Goal: Check status: Check status

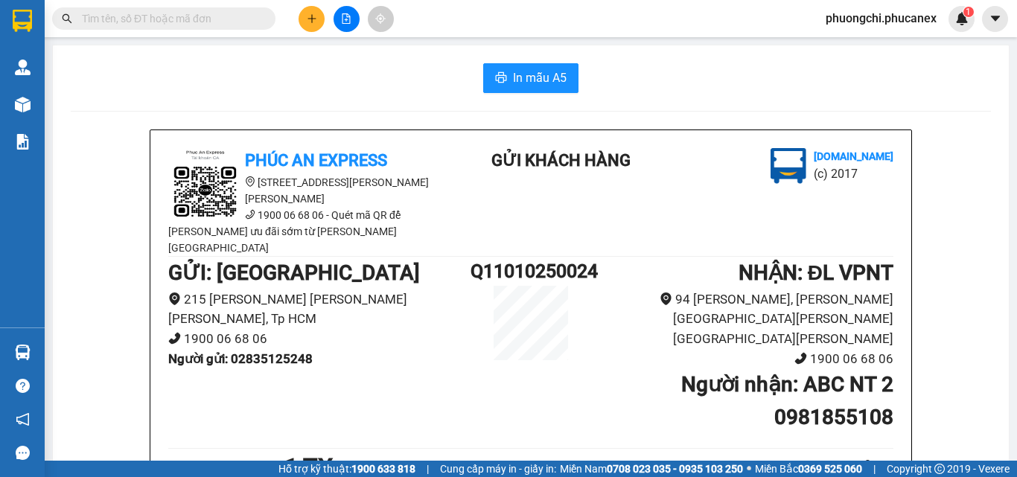
scroll to position [149, 0]
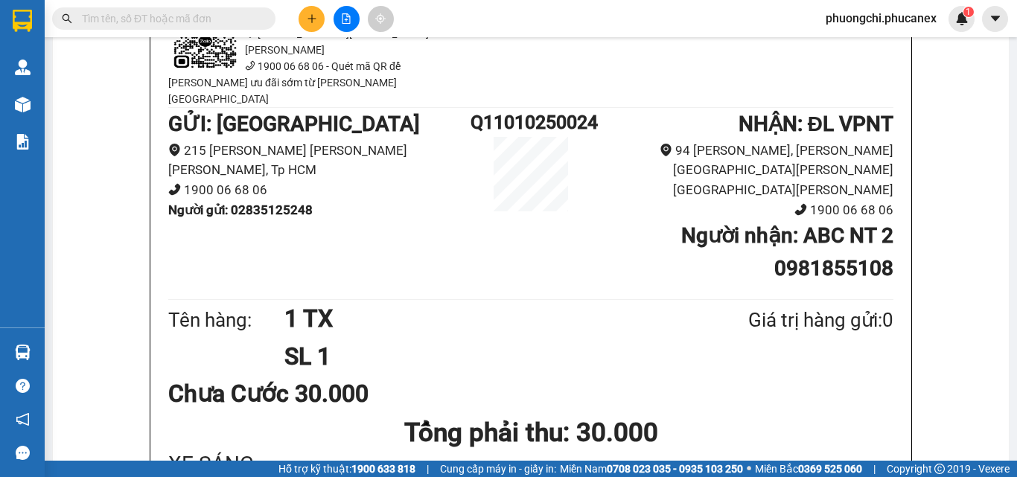
click at [239, 17] on input "text" at bounding box center [170, 18] width 176 height 16
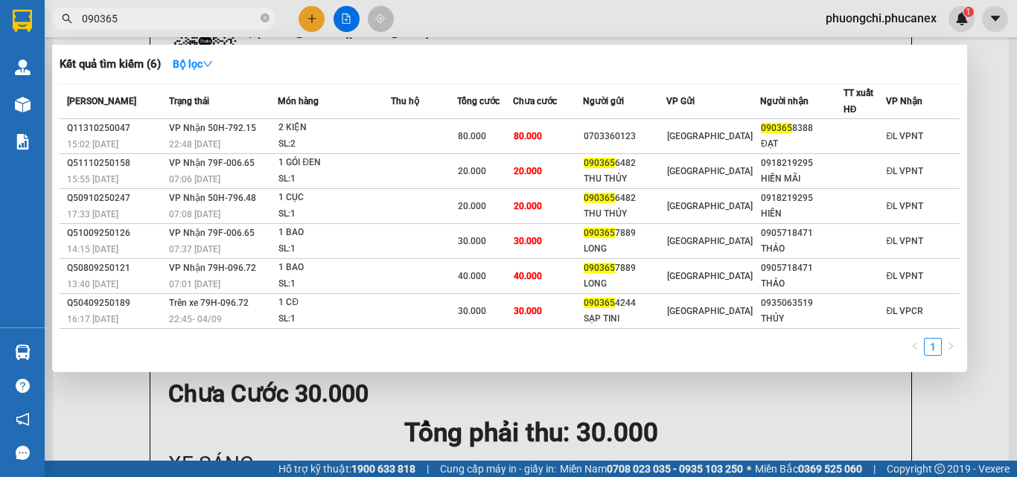
type input "090365"
click at [265, 19] on icon "close-circle" at bounding box center [265, 17] width 9 height 9
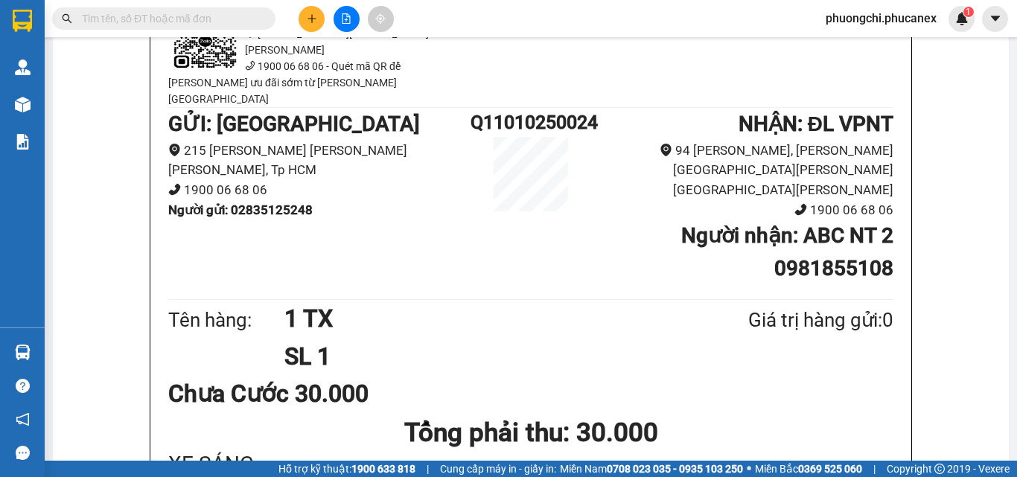
click at [191, 21] on input "text" at bounding box center [170, 18] width 176 height 16
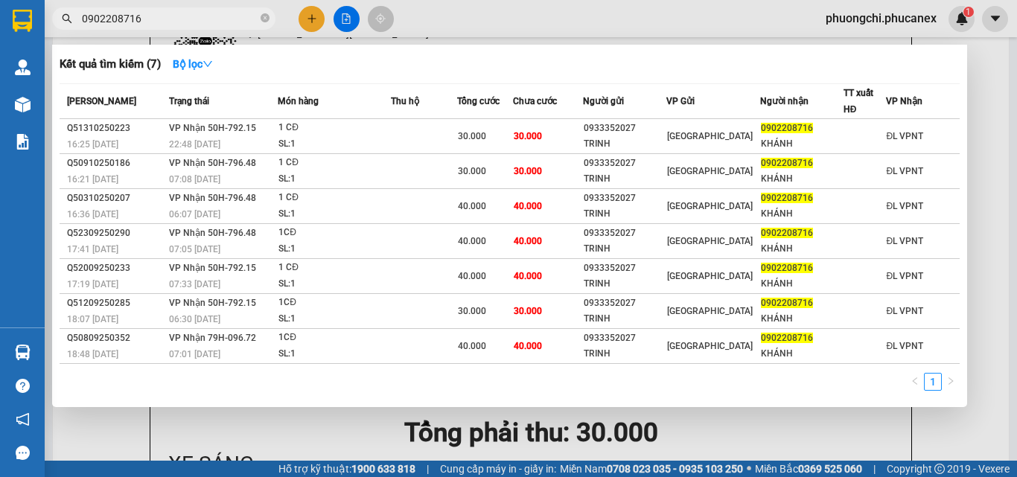
type input "0902208716"
click at [236, 62] on div "Kết quả [PERSON_NAME] ( 7 ) Bộ lọc" at bounding box center [510, 64] width 900 height 24
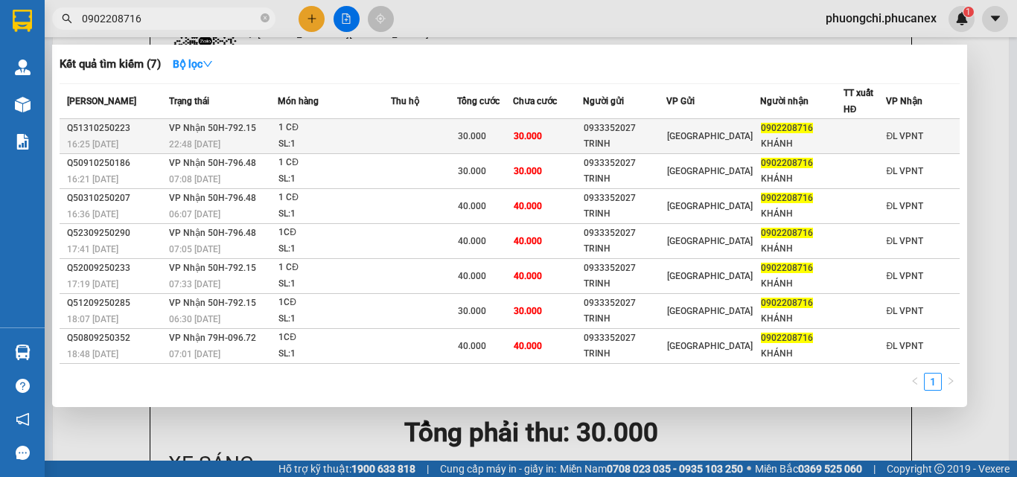
click at [243, 136] on div "22:48 [DATE]" at bounding box center [223, 144] width 108 height 16
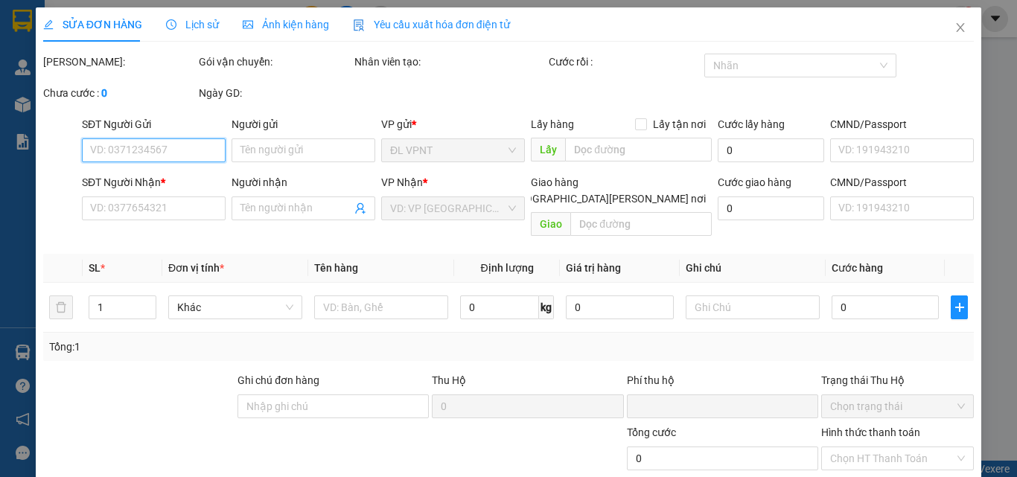
type input "0933352027"
type input "TRINH"
type input "0902208716"
type input "KHÁNH"
type input "0"
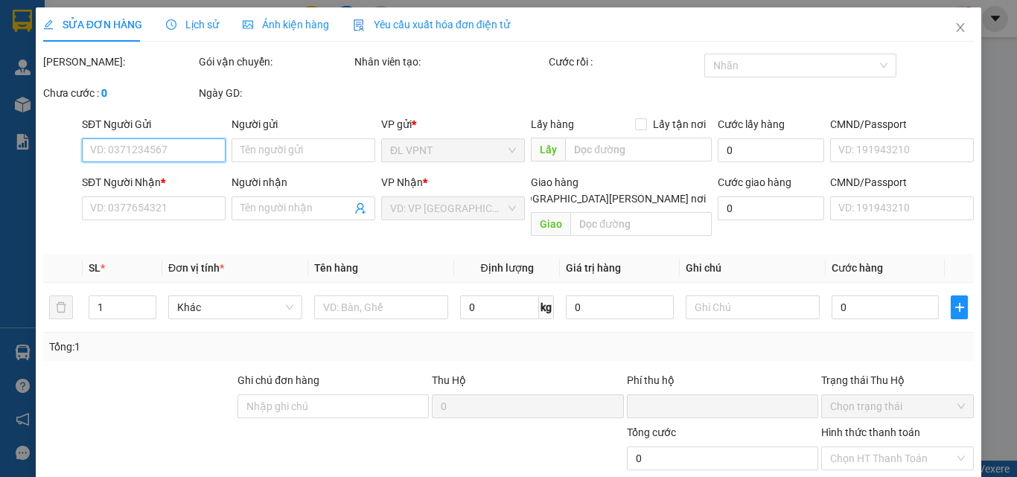
type input "30.000"
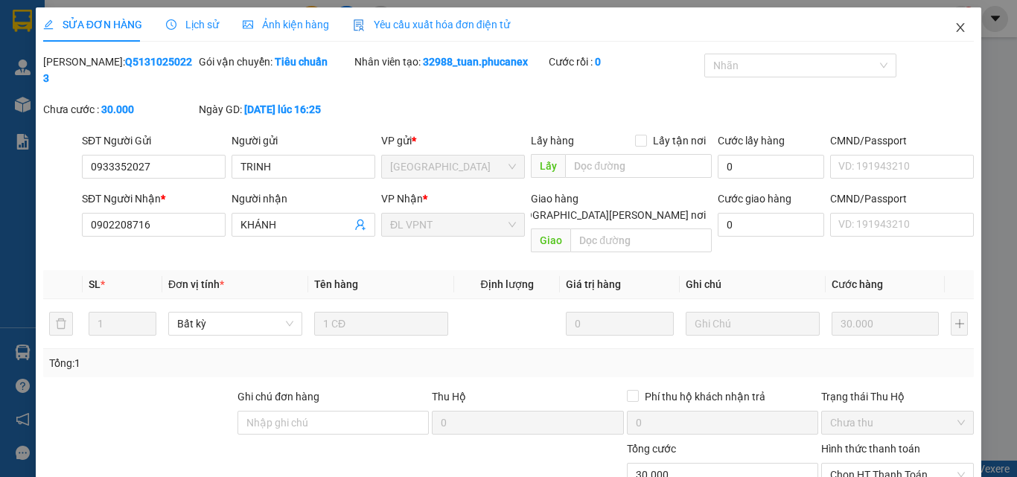
click at [955, 27] on icon "close" at bounding box center [961, 28] width 12 height 12
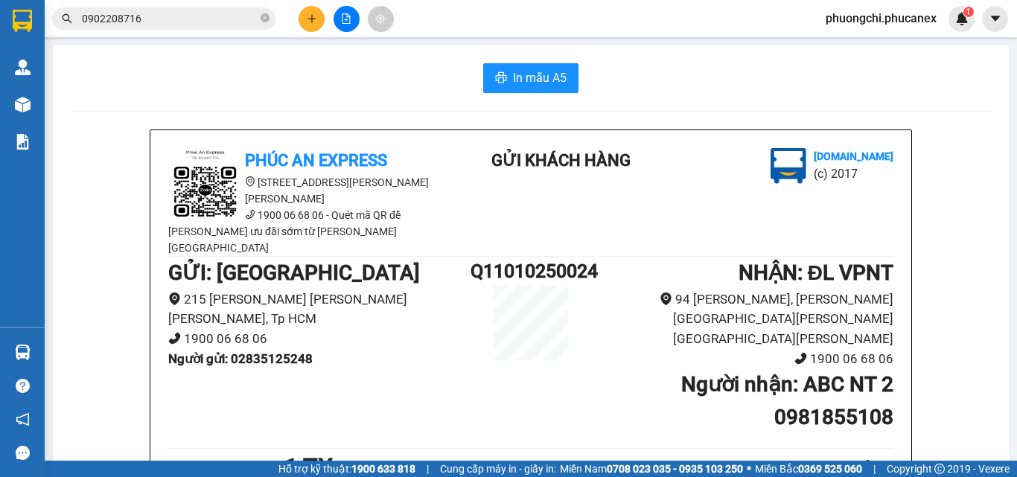
click at [203, 366] on div "GỬI : ĐL Quận 1 [GEOGRAPHIC_DATA][PERSON_NAME][PERSON_NAME][GEOGRAPHIC_DATA][PE…" at bounding box center [530, 351] width 725 height 188
click at [174, 66] on div "In mẫu A5" at bounding box center [531, 78] width 921 height 30
